Goal: Information Seeking & Learning: Learn about a topic

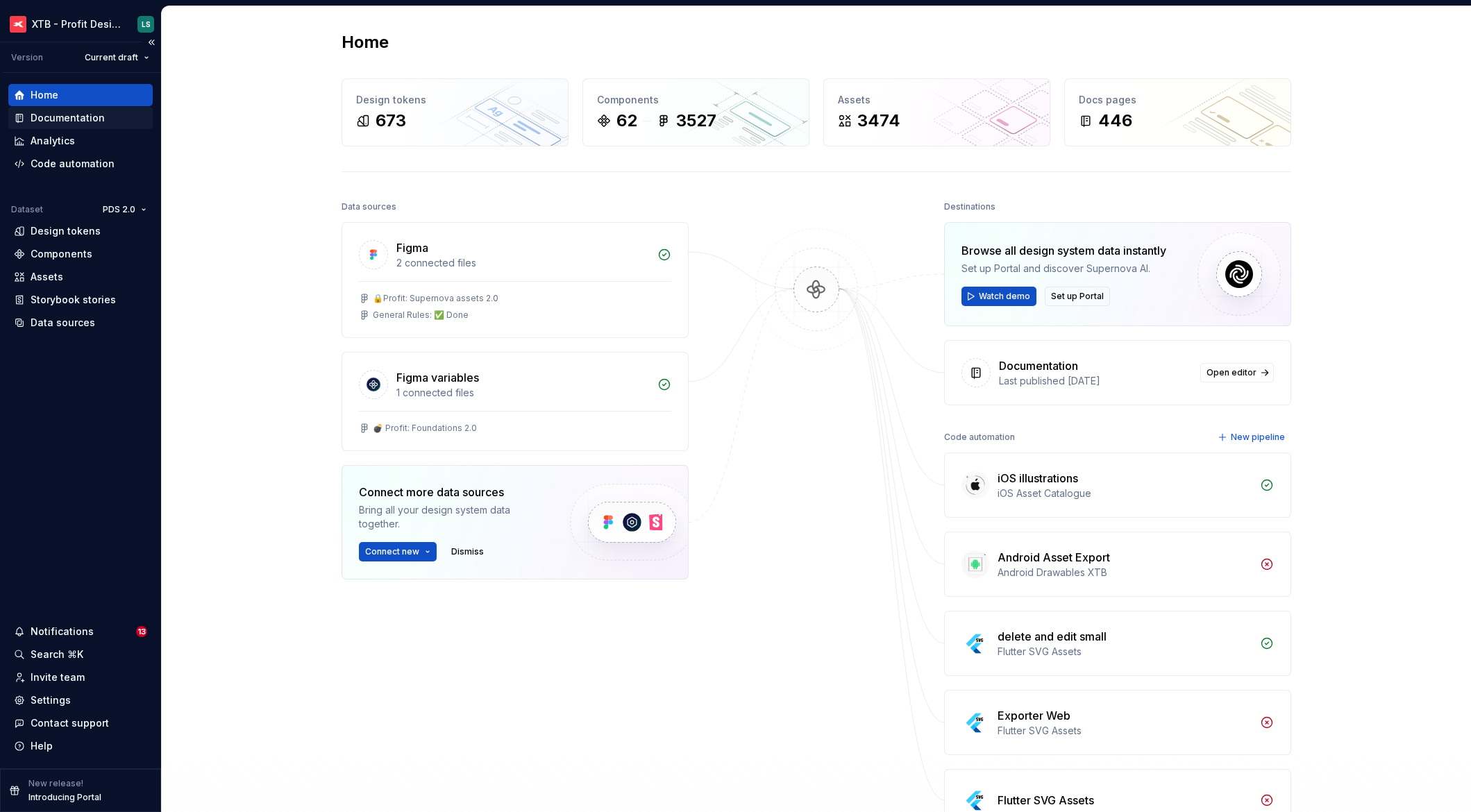
click at [68, 116] on div "Documentation" at bounding box center [67, 118] width 74 height 14
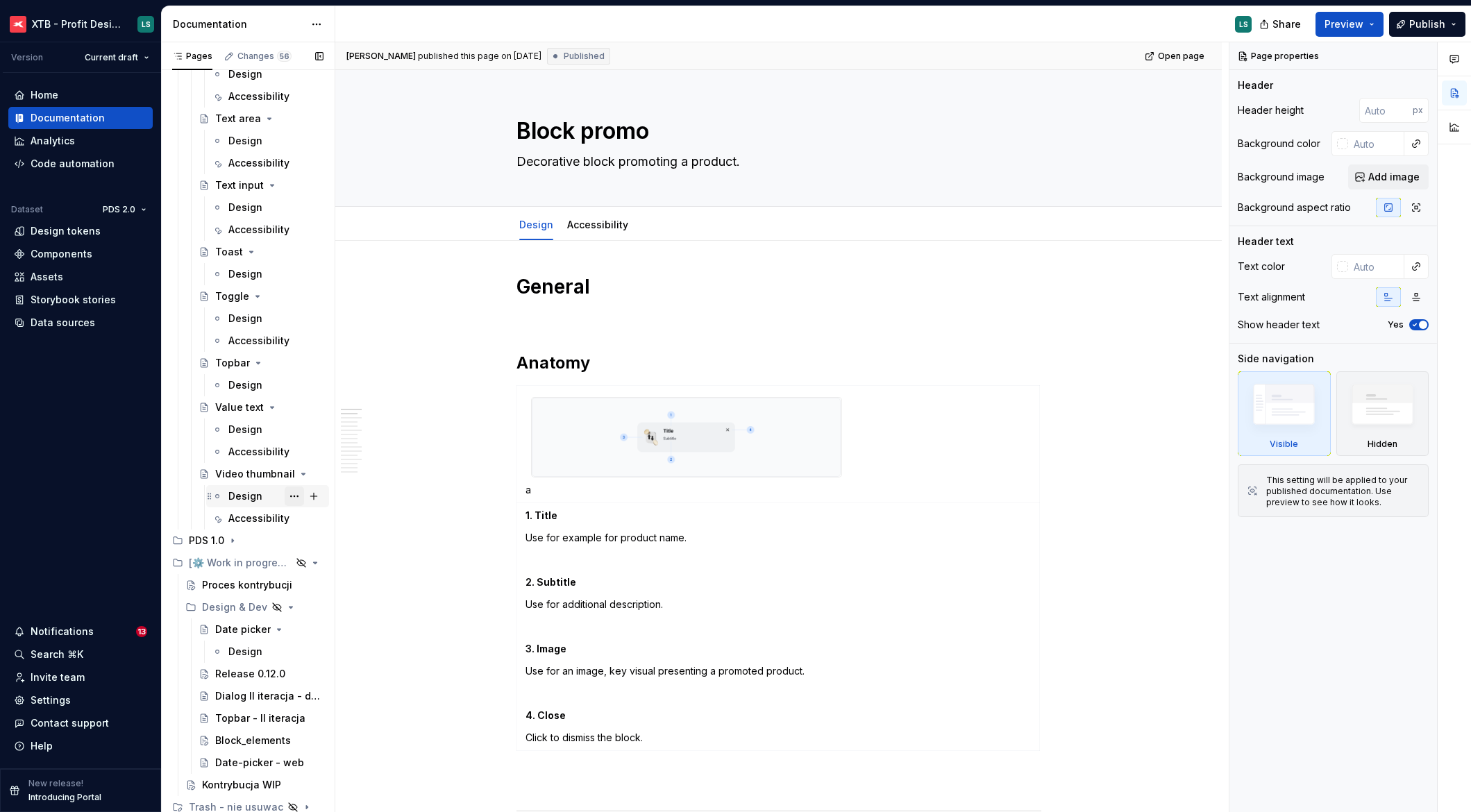
scroll to position [4191, 0]
click at [222, 548] on div "PDS 1.0" at bounding box center [256, 541] width 135 height 20
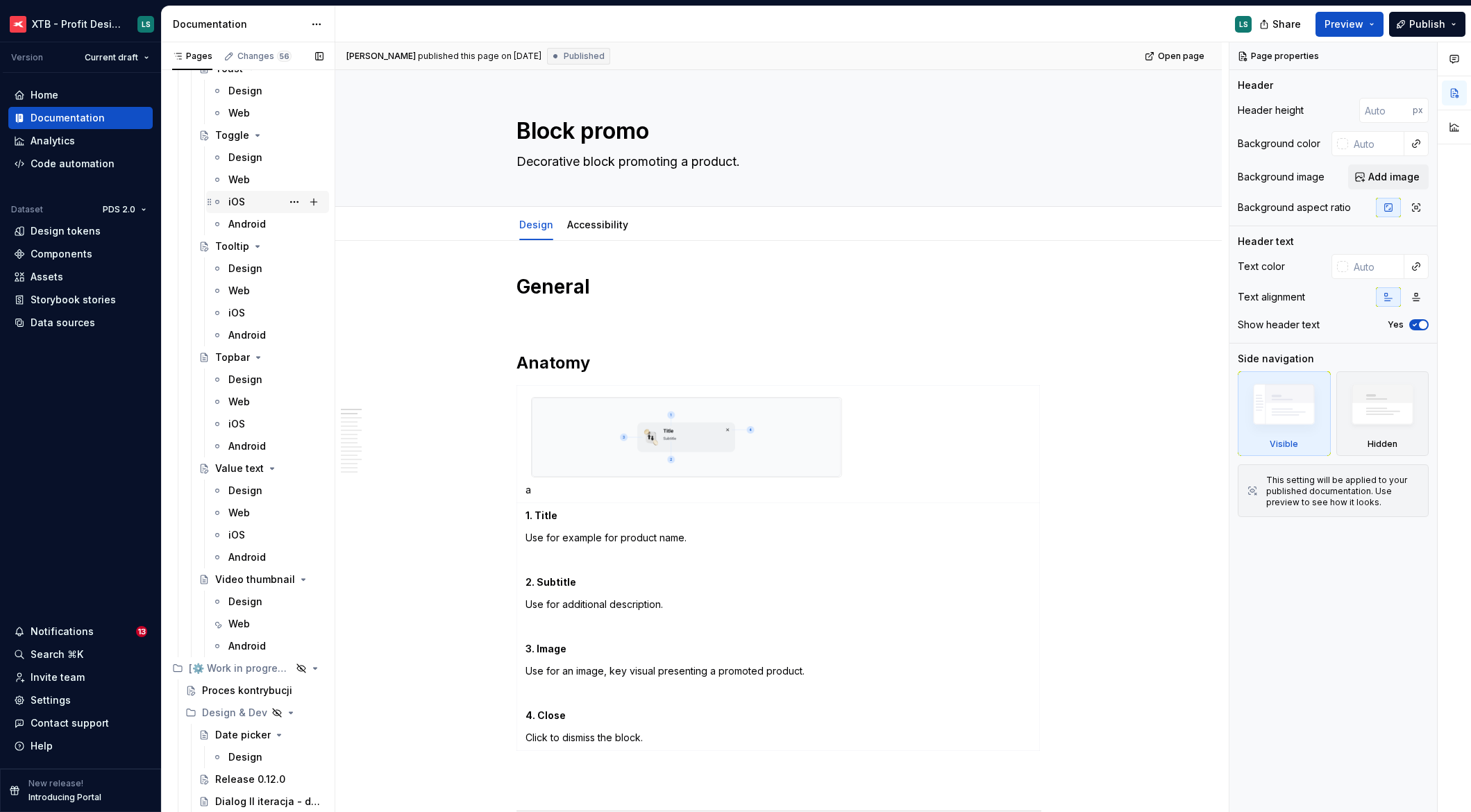
scroll to position [10760, 0]
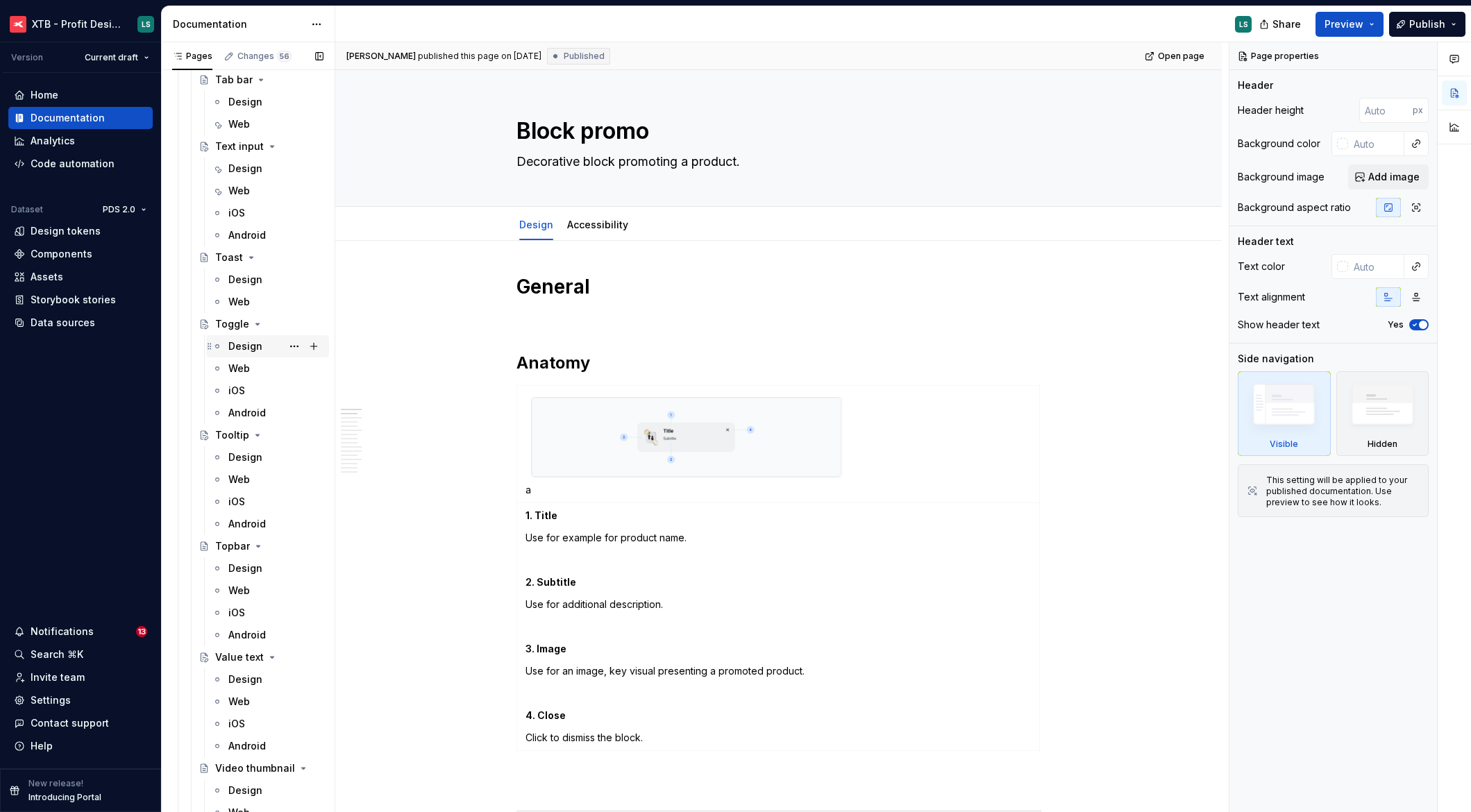
click at [251, 352] on div "Design" at bounding box center [245, 347] width 34 height 14
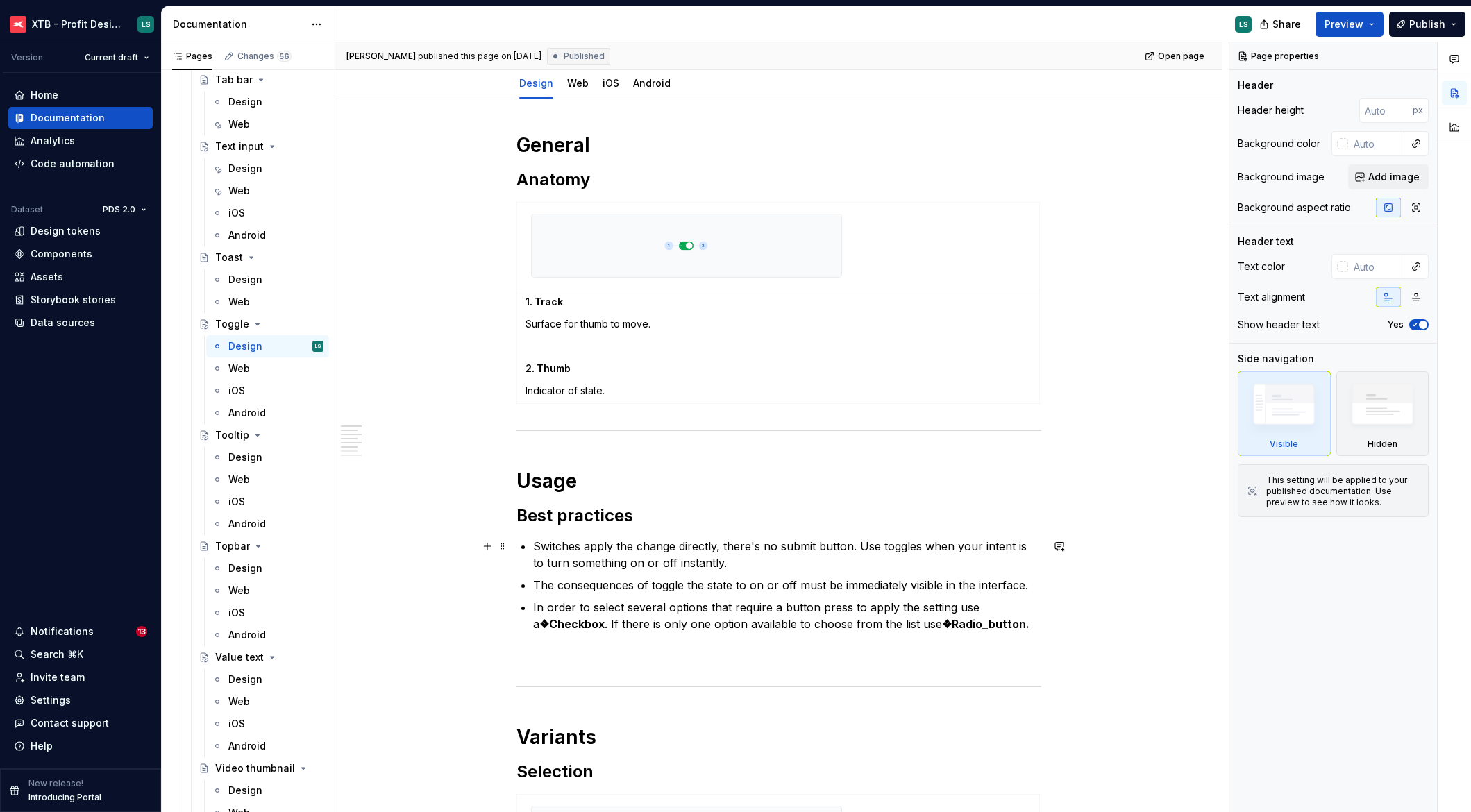
scroll to position [143, 0]
click at [256, 461] on div "Design" at bounding box center [245, 458] width 34 height 14
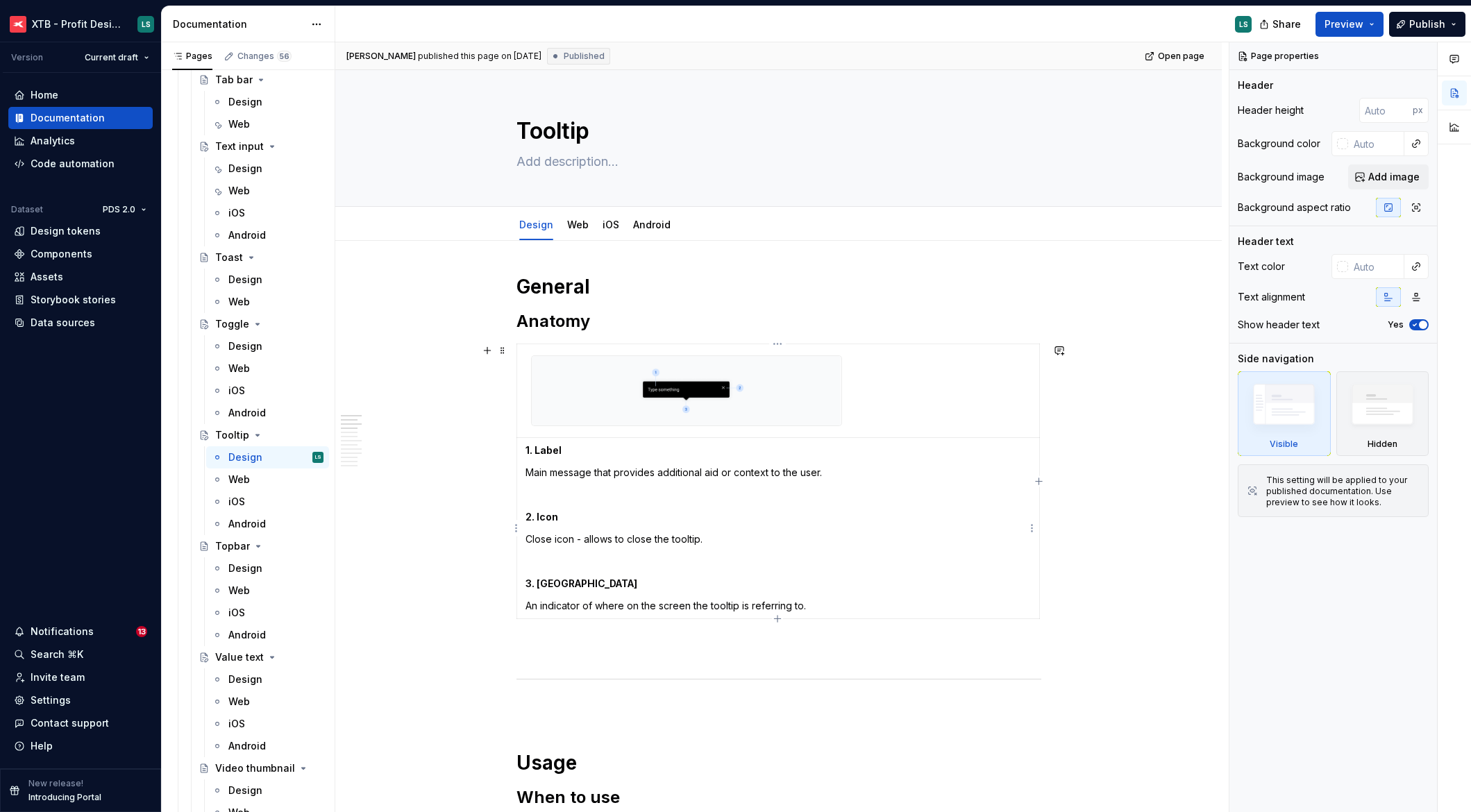
click at [844, 610] on p "An indicator of where on the screen the tooltip is referring to." at bounding box center [778, 606] width 506 height 14
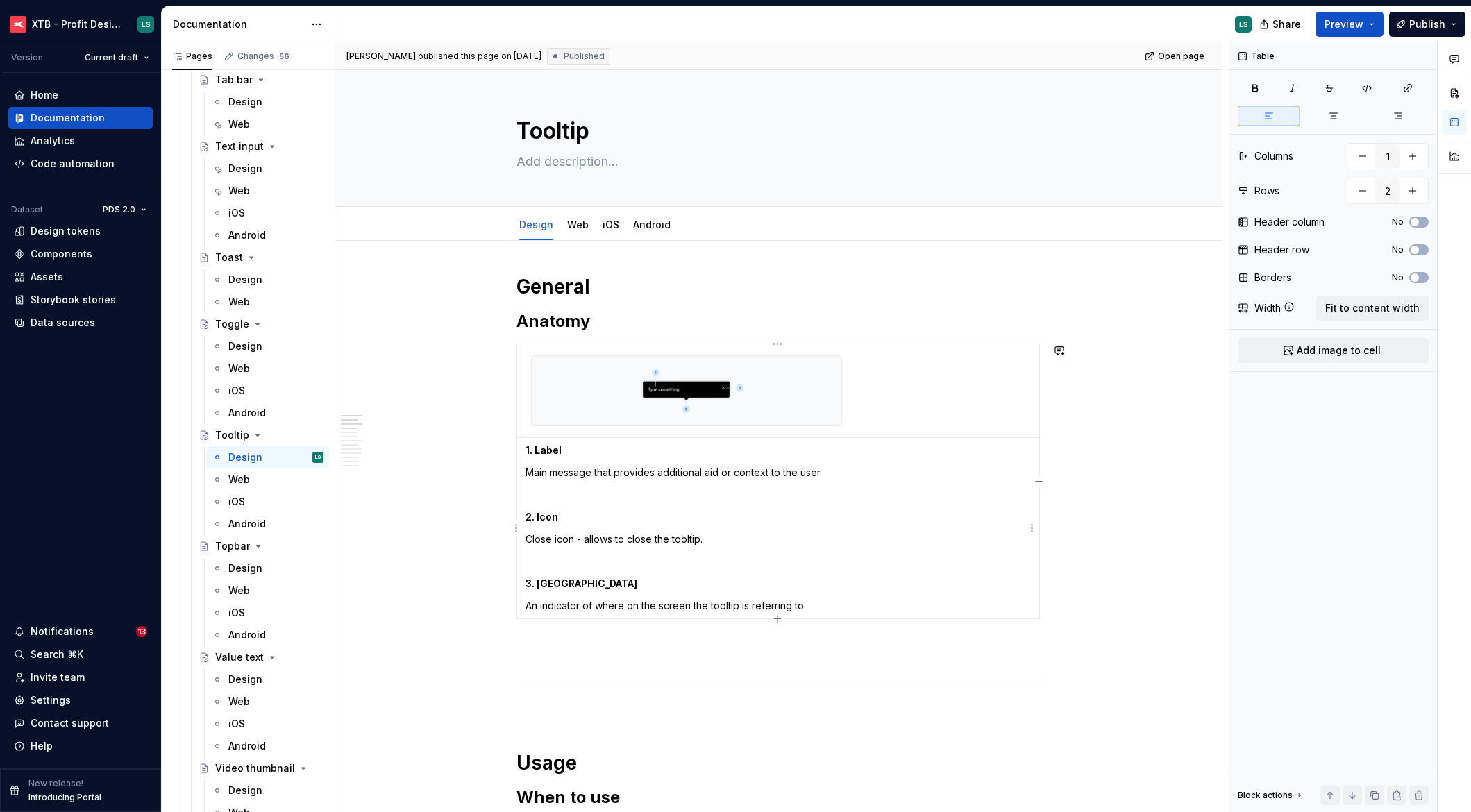
type textarea "*"
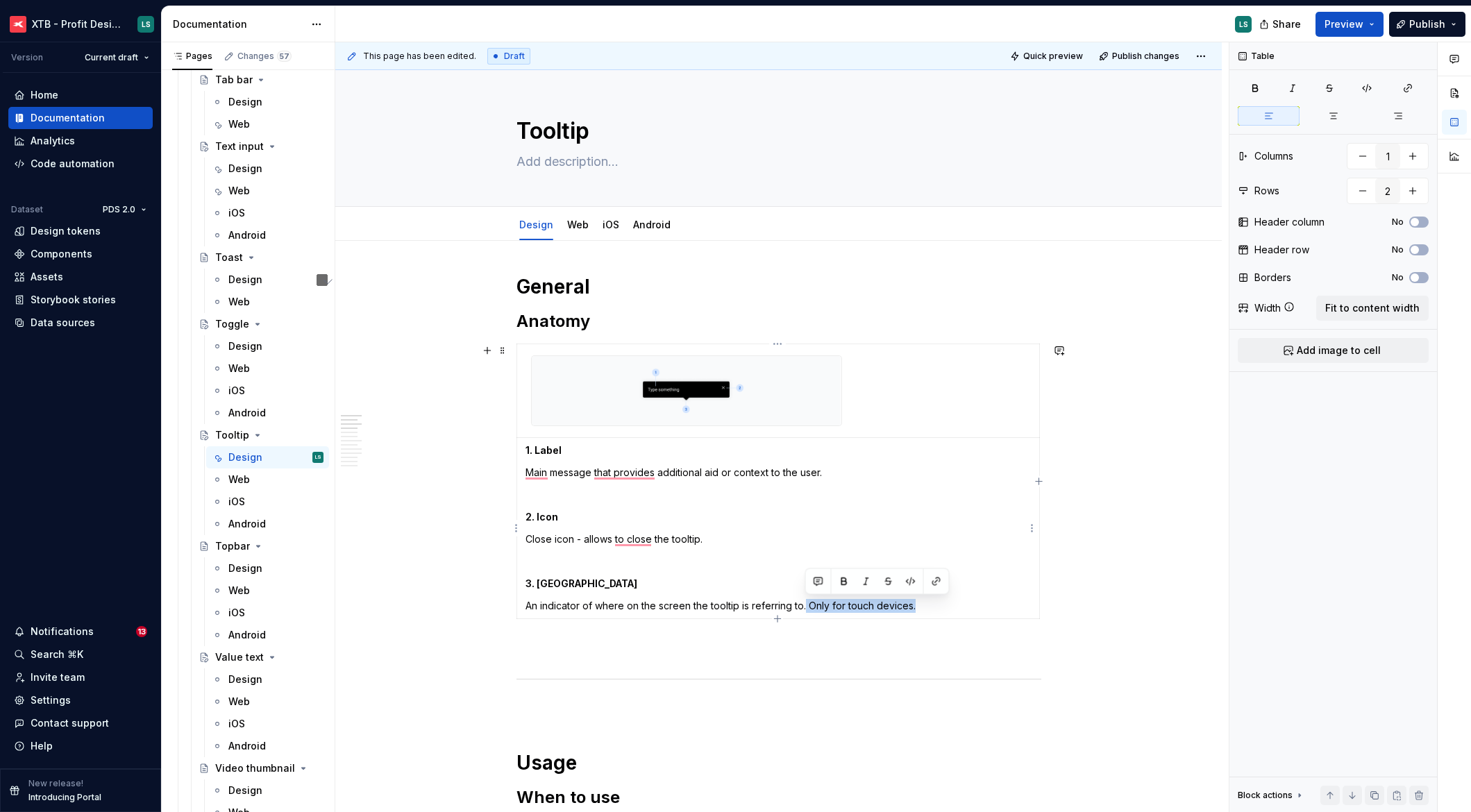
drag, startPoint x: 913, startPoint y: 609, endPoint x: 806, endPoint y: 609, distance: 107.0
click at [806, 609] on p "An indicator of where on the screen the tooltip is referring to. Only for touch…" at bounding box center [778, 606] width 506 height 14
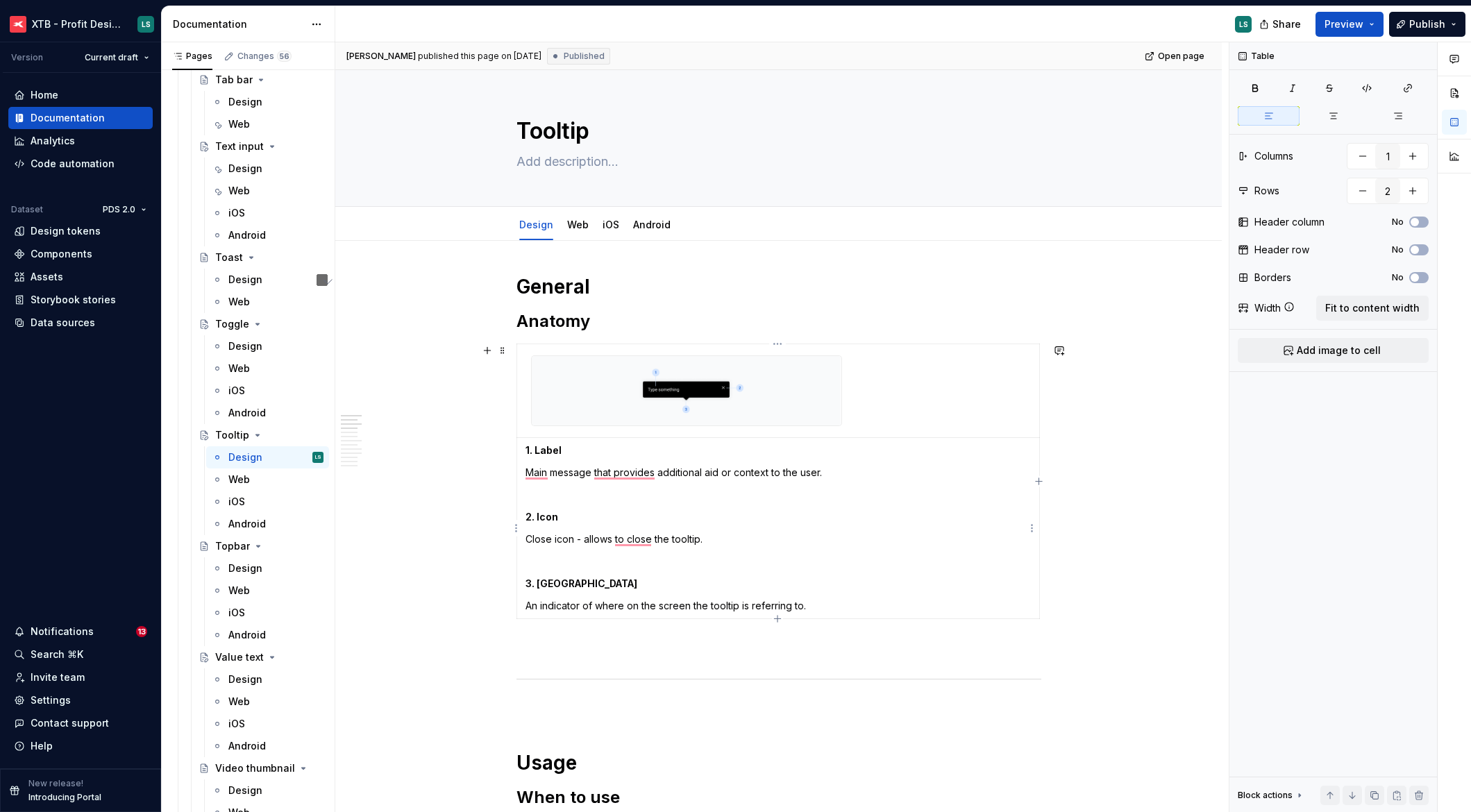
click at [734, 537] on p "Close icon - allows to close the tooltip." at bounding box center [778, 539] width 506 height 14
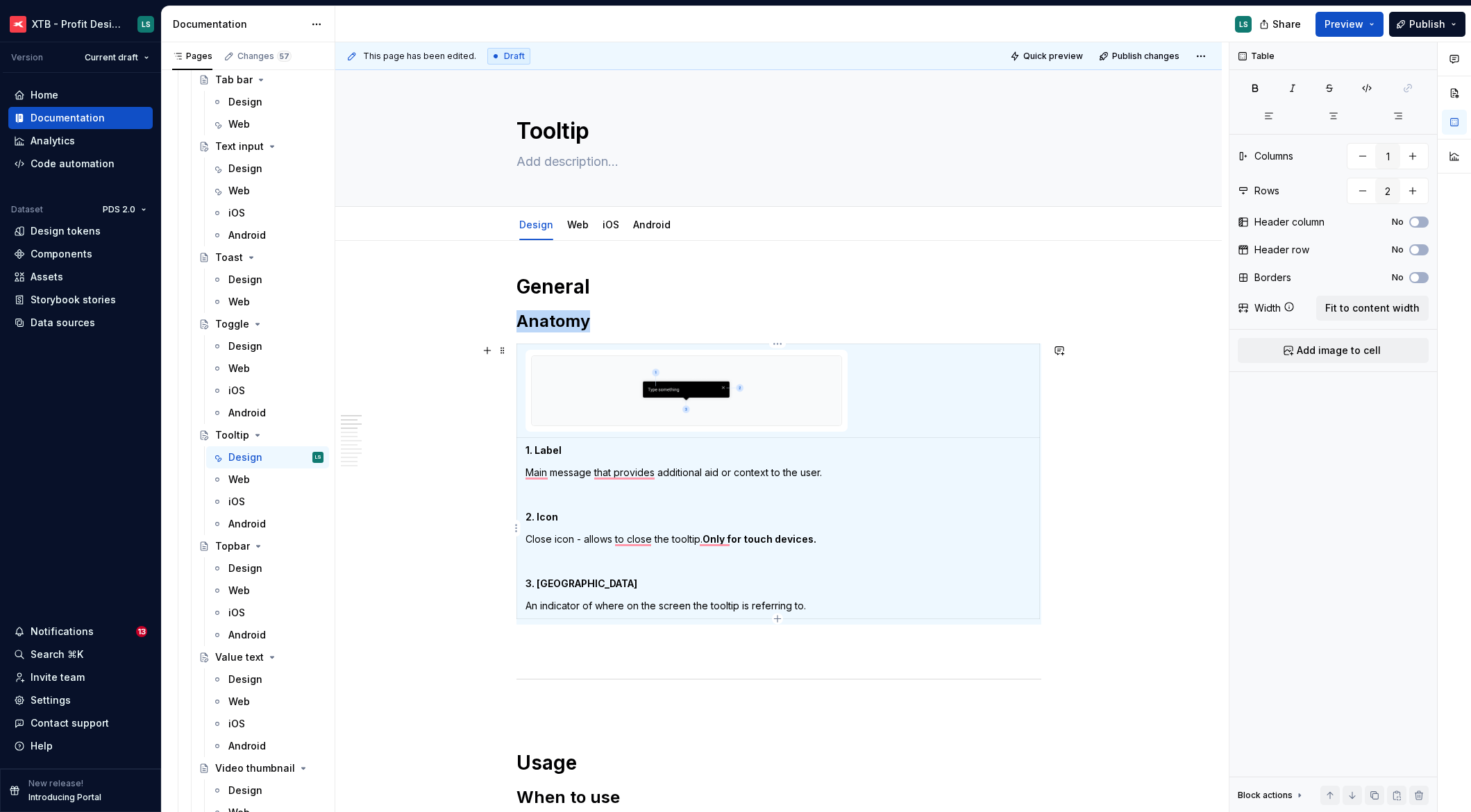
click at [780, 539] on strong "Only for touch devices." at bounding box center [759, 539] width 114 height 12
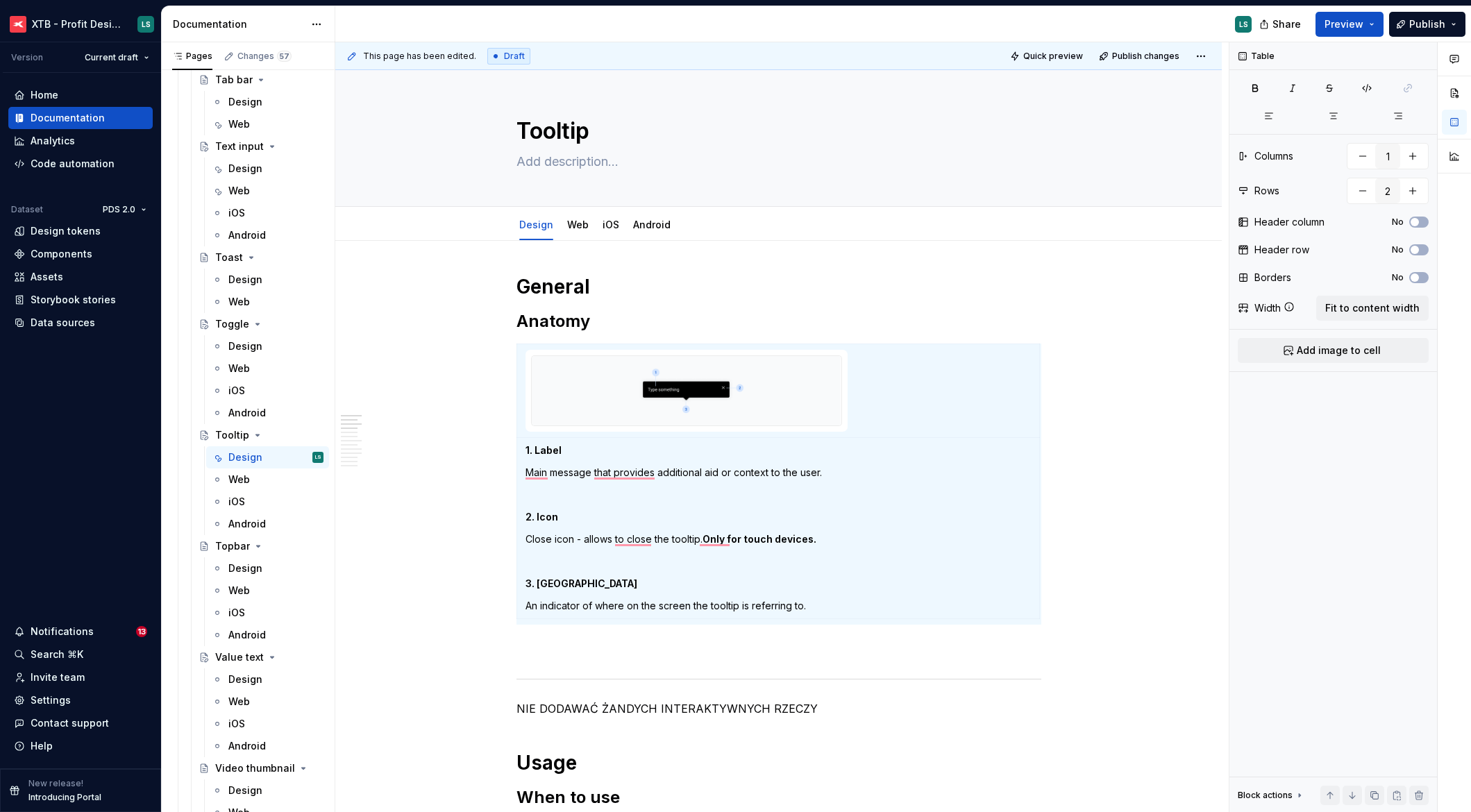
type textarea "*"
